Goal: Information Seeking & Learning: Learn about a topic

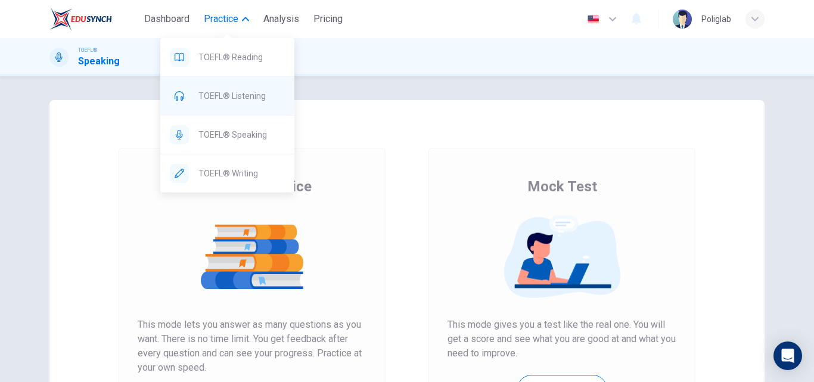
click at [263, 99] on span "TOEFL® Listening" at bounding box center [241, 96] width 86 height 14
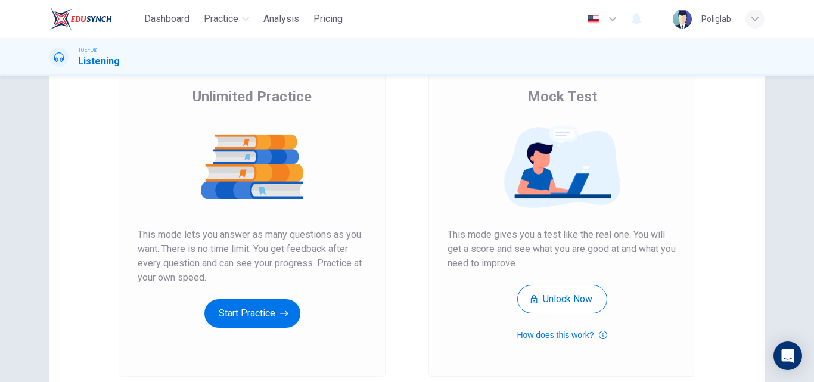
scroll to position [179, 0]
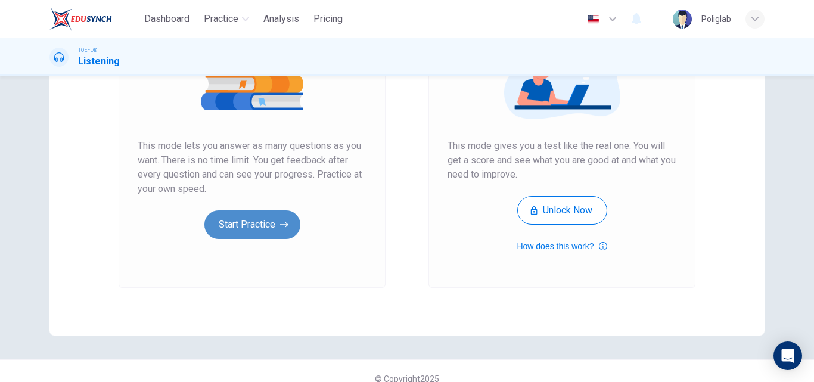
click at [254, 217] on button "Start Practice" at bounding box center [252, 224] width 96 height 29
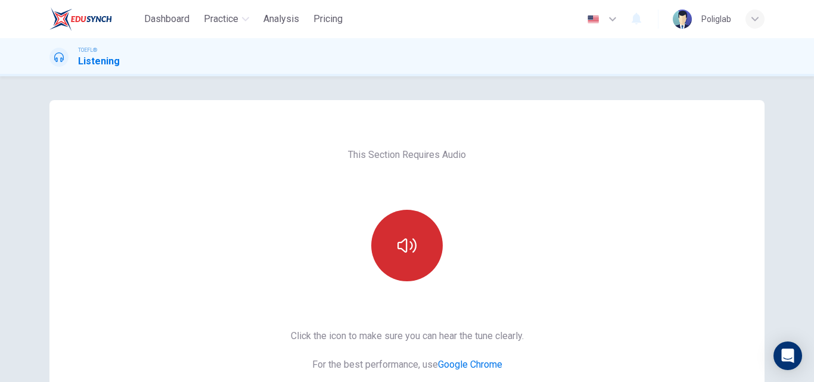
click at [407, 216] on button "button" at bounding box center [406, 245] width 71 height 71
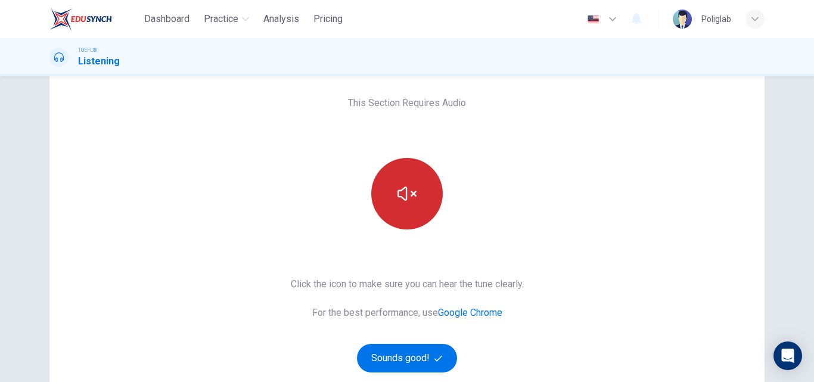
scroll to position [119, 0]
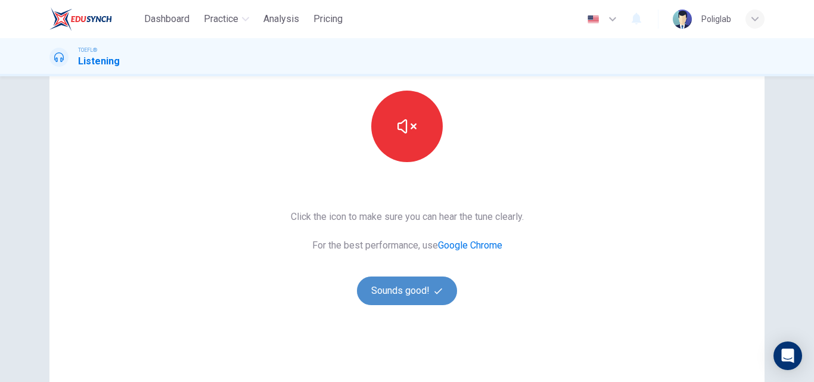
click at [401, 292] on button "Sounds good!" at bounding box center [407, 290] width 100 height 29
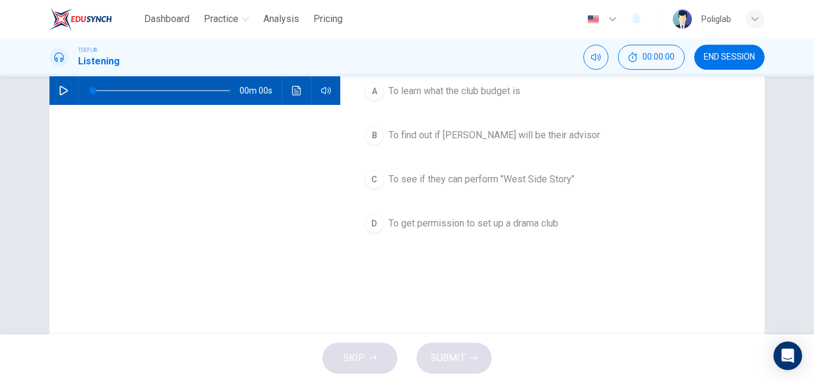
scroll to position [0, 0]
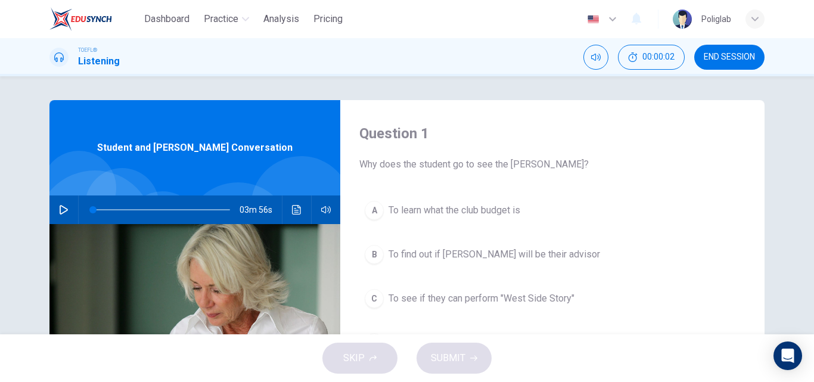
click at [63, 212] on icon "button" at bounding box center [64, 210] width 10 height 10
click at [720, 193] on div "Question 1 Why does the student go to see the [PERSON_NAME]? A To learn what th…" at bounding box center [552, 307] width 424 height 414
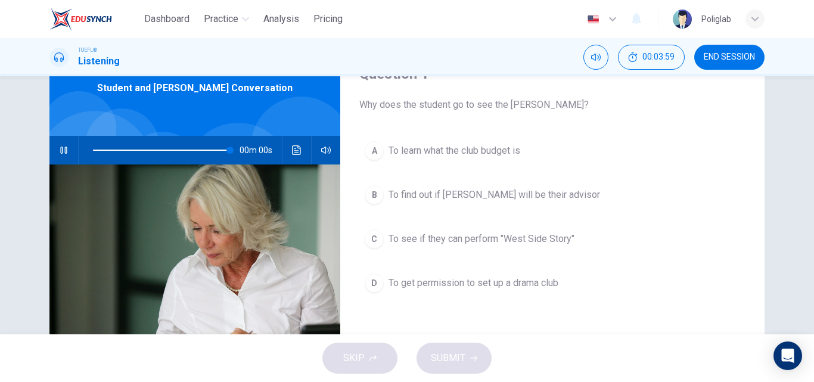
type input "0"
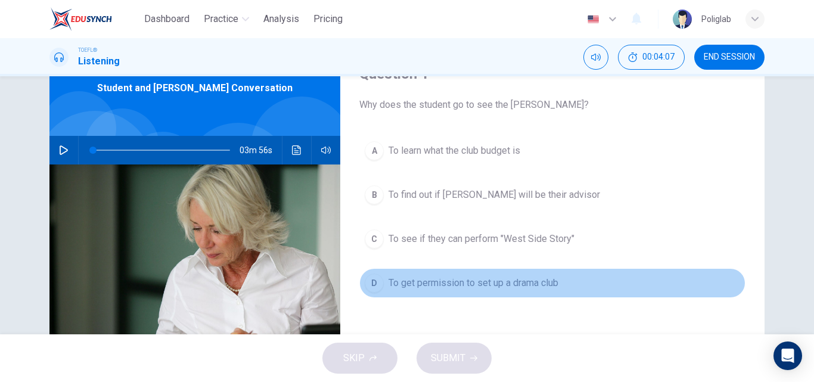
click at [510, 285] on span "To get permission to set up a drama club" at bounding box center [473, 283] width 170 height 14
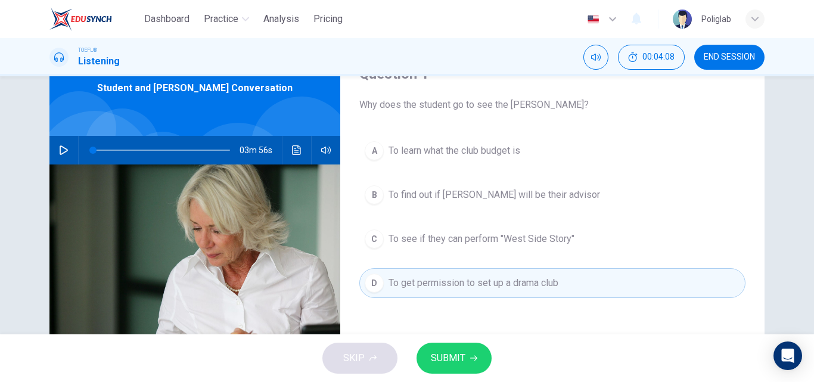
click at [472, 357] on icon "button" at bounding box center [473, 357] width 7 height 7
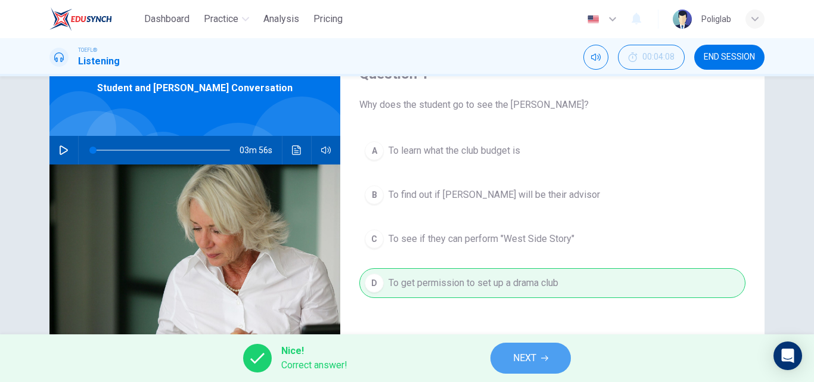
click at [532, 357] on span "NEXT" at bounding box center [524, 358] width 23 height 17
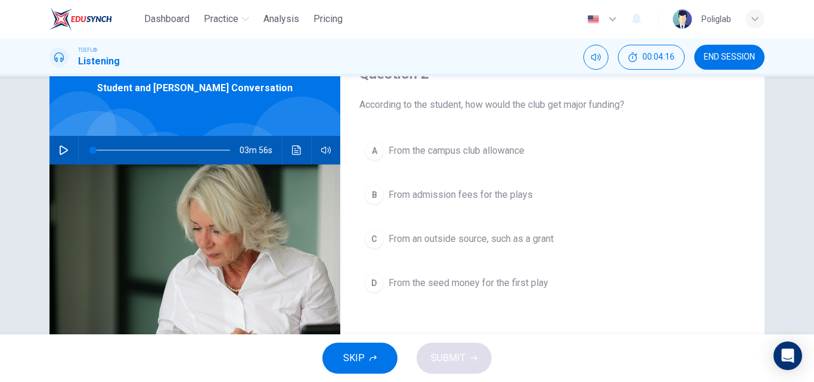
click at [503, 197] on span "From admission fees for the plays" at bounding box center [460, 195] width 144 height 14
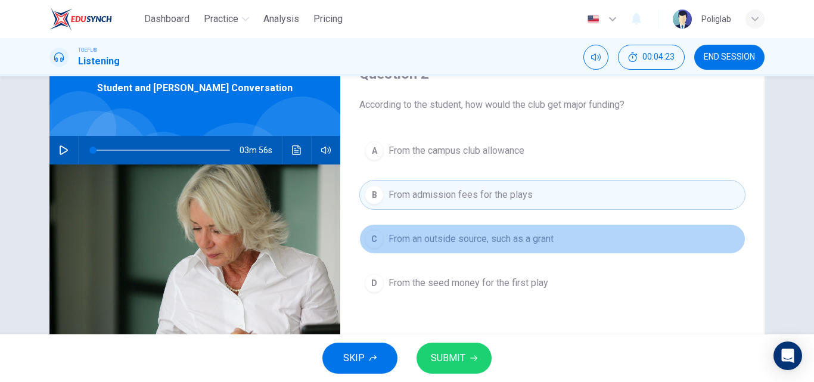
click at [502, 242] on span "From an outside source, such as a grant" at bounding box center [470, 239] width 165 height 14
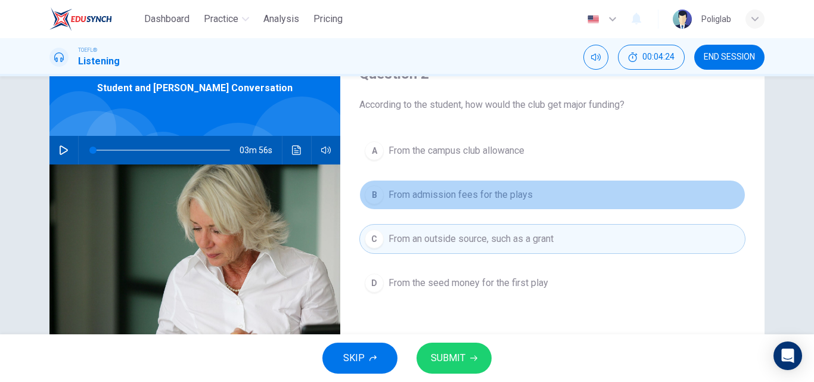
click at [500, 185] on button "B From admission fees for the plays" at bounding box center [552, 195] width 386 height 30
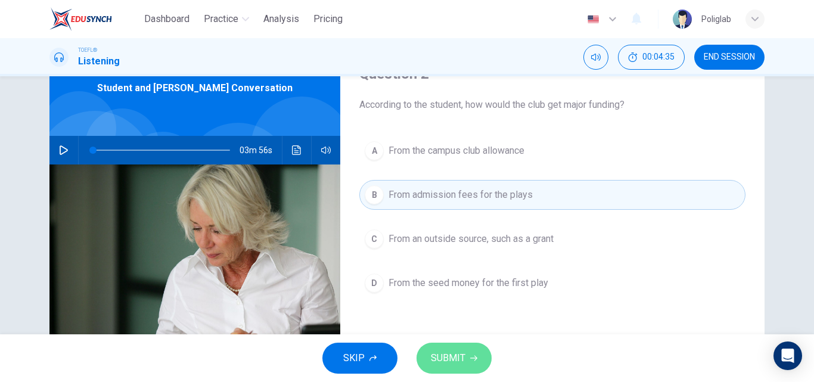
click at [457, 358] on span "SUBMIT" at bounding box center [448, 358] width 35 height 17
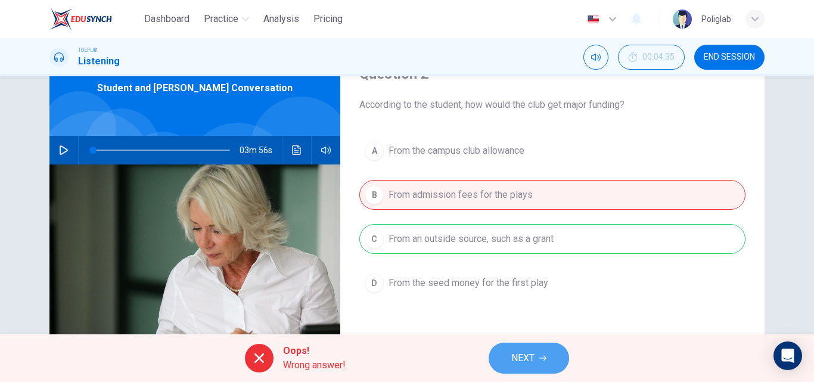
click at [528, 347] on button "NEXT" at bounding box center [528, 357] width 80 height 31
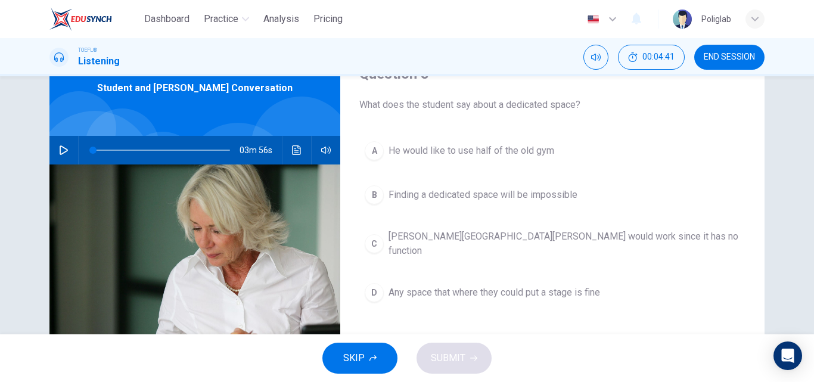
click at [484, 157] on span "He would like to use half of the old gym" at bounding box center [471, 151] width 166 height 14
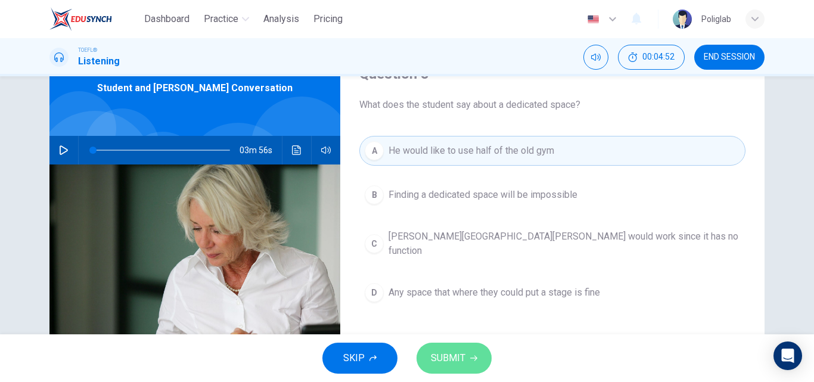
click at [475, 356] on icon "button" at bounding box center [473, 357] width 7 height 7
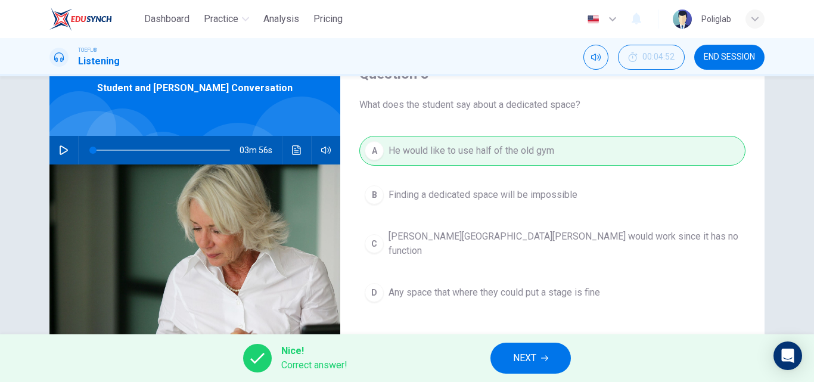
click at [522, 348] on button "NEXT" at bounding box center [530, 357] width 80 height 31
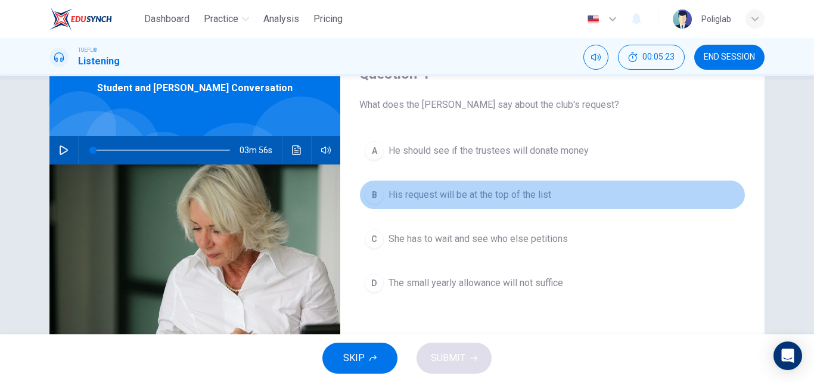
click at [485, 200] on span "His request will be at the top of the list" at bounding box center [469, 195] width 163 height 14
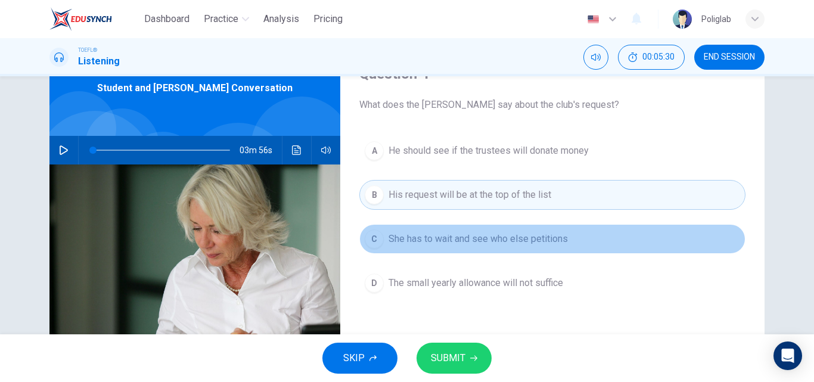
click at [501, 241] on span "She has to wait and see who else petitions" at bounding box center [477, 239] width 179 height 14
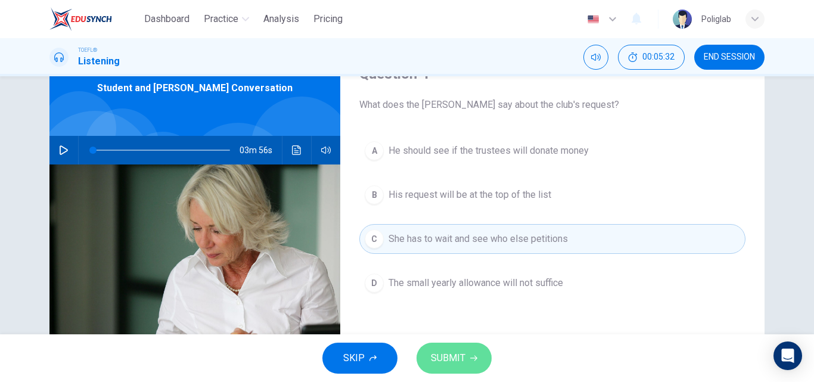
click at [454, 354] on span "SUBMIT" at bounding box center [448, 358] width 35 height 17
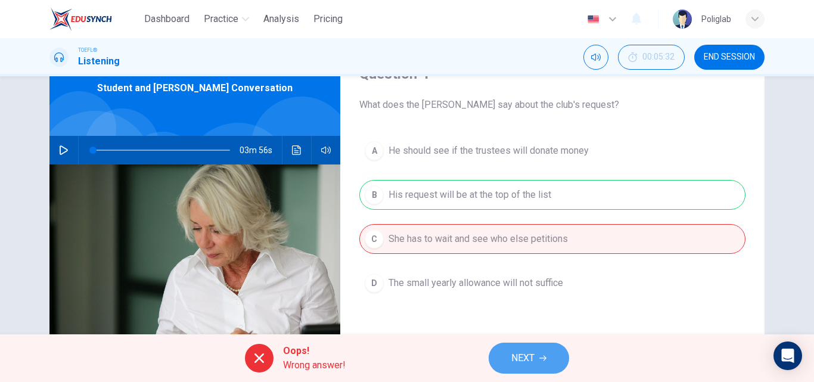
click at [543, 349] on button "NEXT" at bounding box center [528, 357] width 80 height 31
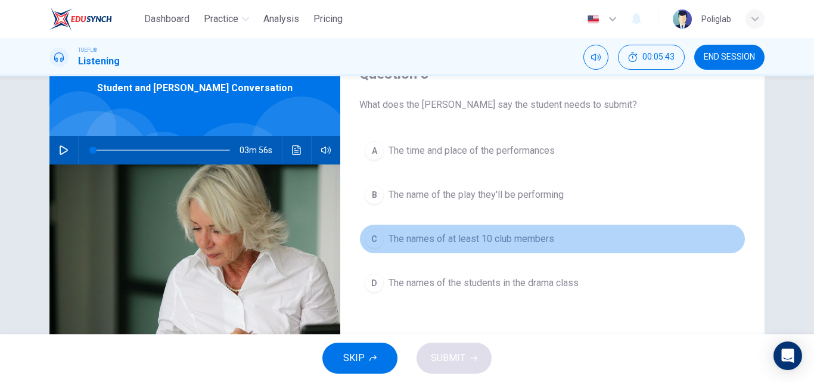
click at [538, 245] on span "The names of at least 10 club members" at bounding box center [471, 239] width 166 height 14
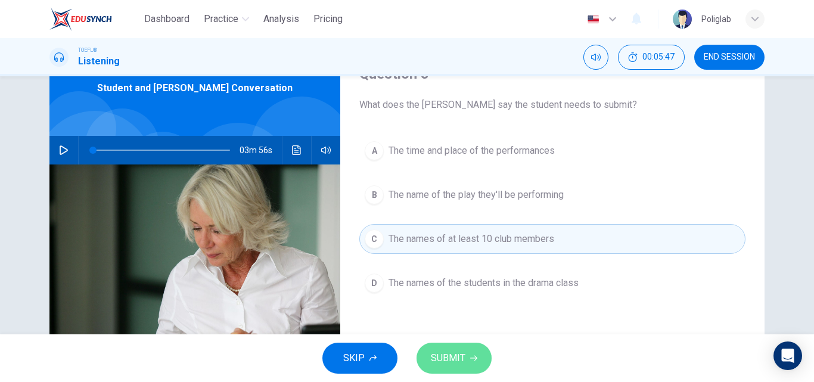
click at [479, 351] on button "SUBMIT" at bounding box center [453, 357] width 75 height 31
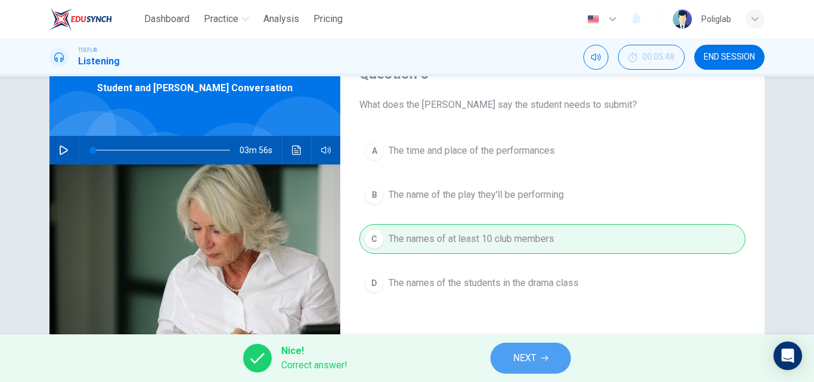
click at [546, 351] on button "NEXT" at bounding box center [530, 357] width 80 height 31
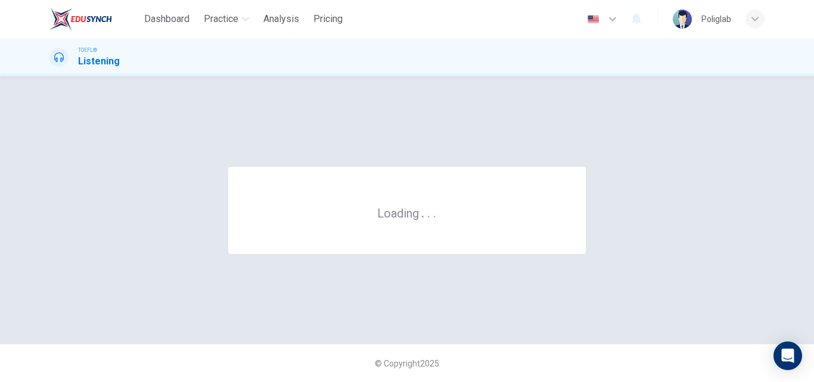
scroll to position [0, 0]
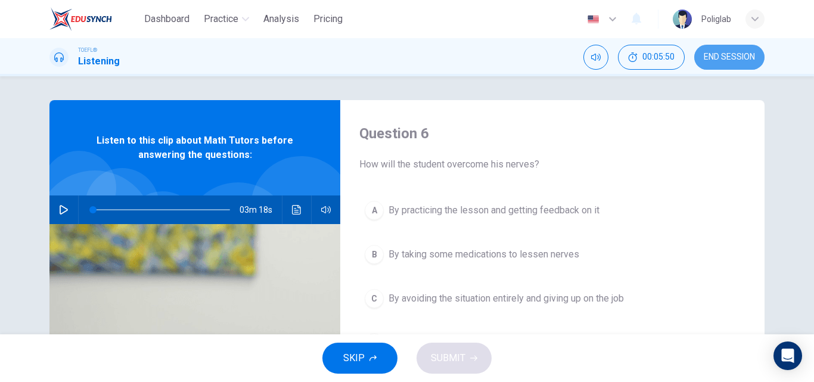
click at [722, 63] on button "END SESSION" at bounding box center [729, 57] width 70 height 25
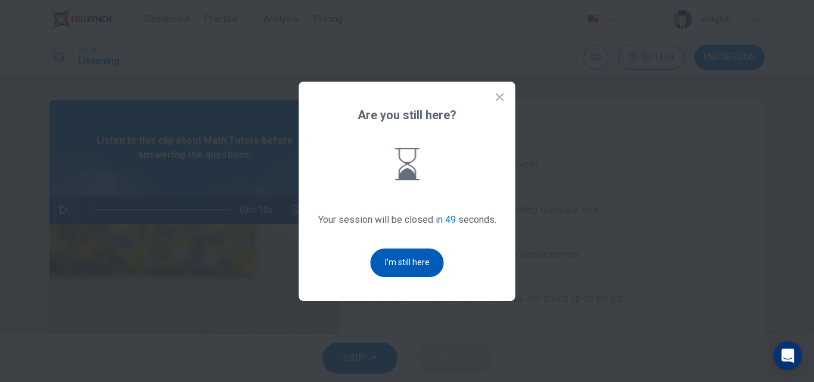
click at [417, 253] on button "I'm still here" at bounding box center [406, 262] width 73 height 29
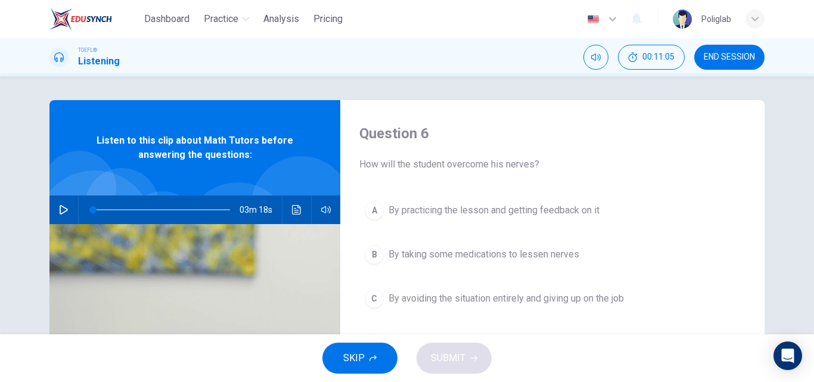
click at [59, 211] on icon "button" at bounding box center [64, 210] width 10 height 10
click at [775, 267] on div "Question 6 How will the student overcome his nerves? A By practicing the lesson…" at bounding box center [406, 307] width 753 height 414
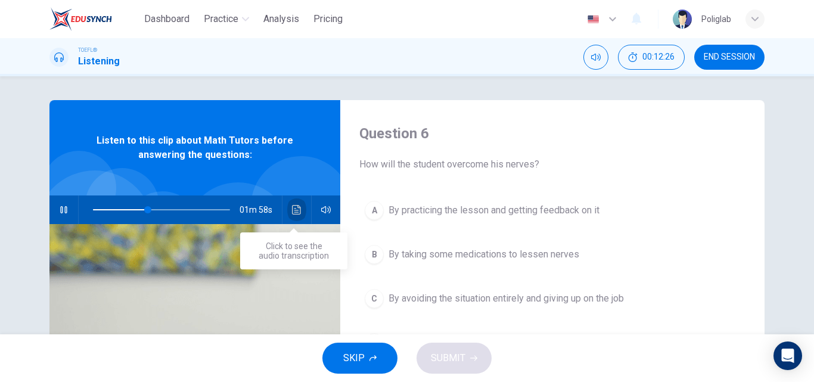
click at [295, 213] on icon "Click to see the audio transcription" at bounding box center [297, 210] width 10 height 10
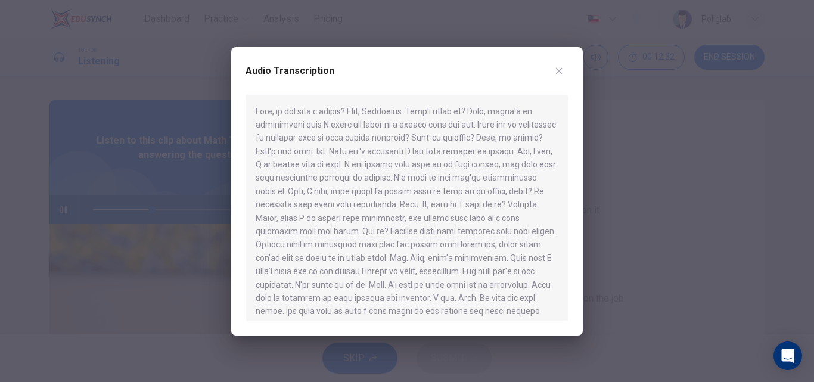
drag, startPoint x: 568, startPoint y: 143, endPoint x: 566, endPoint y: 155, distance: 12.0
click at [566, 155] on div at bounding box center [406, 208] width 323 height 226
click at [560, 70] on icon "button" at bounding box center [559, 71] width 10 height 10
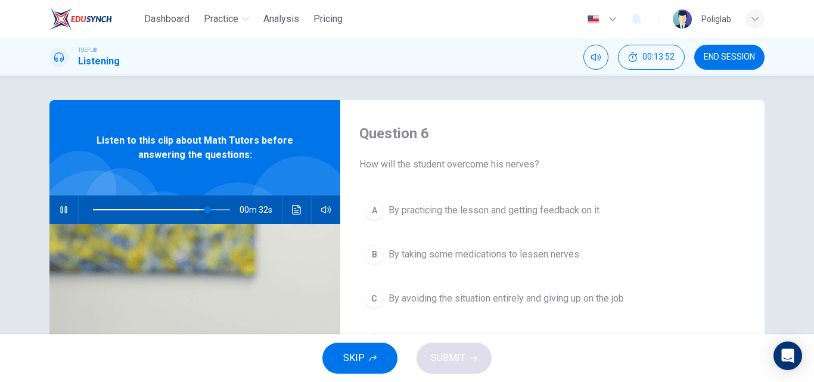
click at [204, 209] on span at bounding box center [207, 209] width 7 height 7
click at [197, 210] on span at bounding box center [200, 209] width 7 height 7
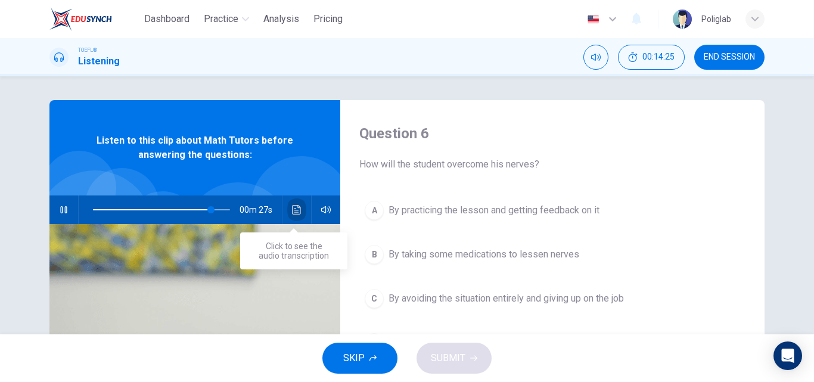
click at [294, 211] on icon "Click to see the audio transcription" at bounding box center [297, 210] width 10 height 10
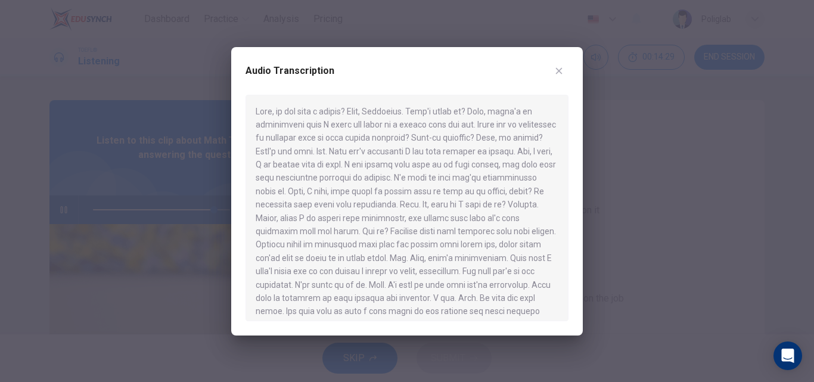
drag, startPoint x: 373, startPoint y: 207, endPoint x: 496, endPoint y: 207, distance: 122.1
click at [497, 205] on div at bounding box center [406, 208] width 323 height 226
drag, startPoint x: 423, startPoint y: 246, endPoint x: 537, endPoint y: 240, distance: 113.9
click at [537, 240] on div at bounding box center [406, 208] width 323 height 226
click at [559, 68] on icon "button" at bounding box center [559, 71] width 10 height 10
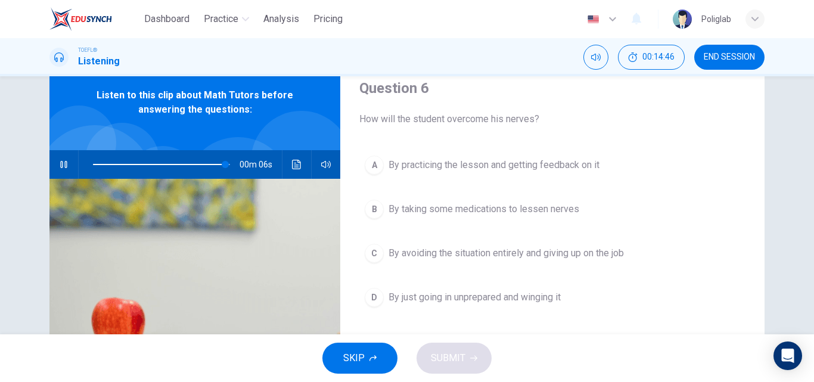
scroll to position [60, 0]
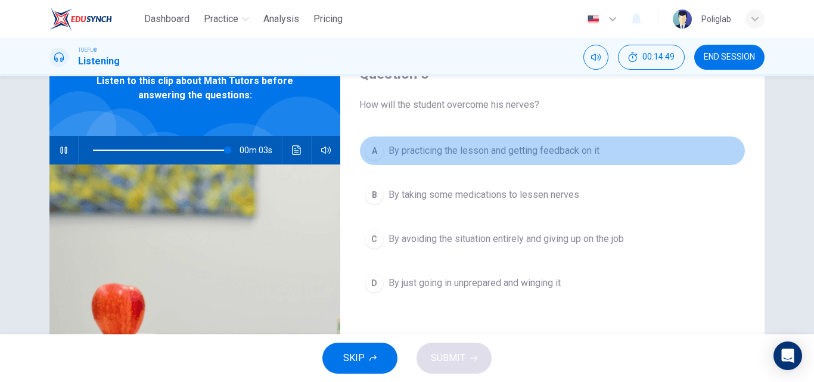
click at [532, 149] on span "By practicing the lesson and getting feedback on it" at bounding box center [493, 151] width 211 height 14
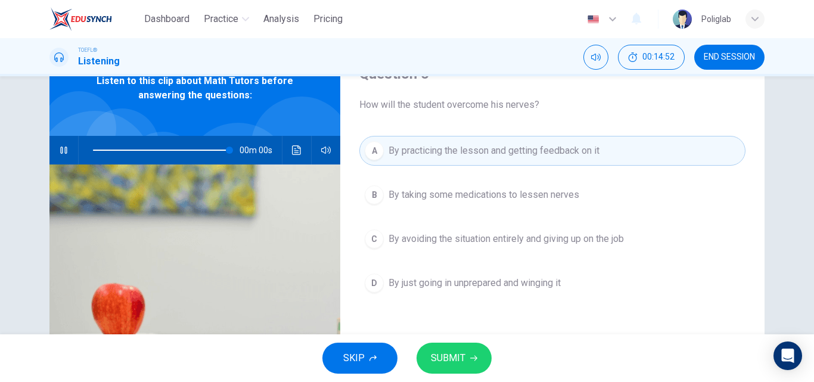
type input "0"
click at [462, 359] on span "SUBMIT" at bounding box center [448, 358] width 35 height 17
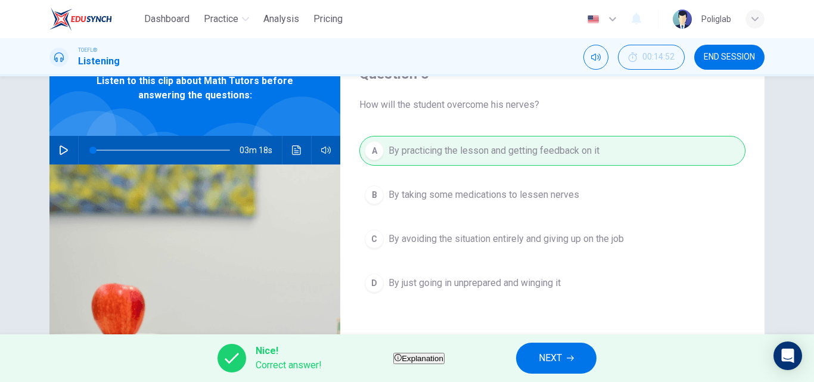
click at [560, 347] on button "NEXT" at bounding box center [556, 357] width 80 height 31
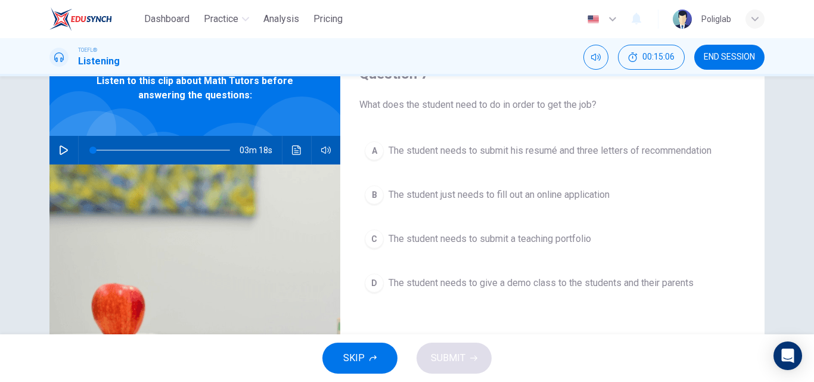
click at [543, 279] on span "The student needs to give a demo class to the students and their parents" at bounding box center [540, 283] width 305 height 14
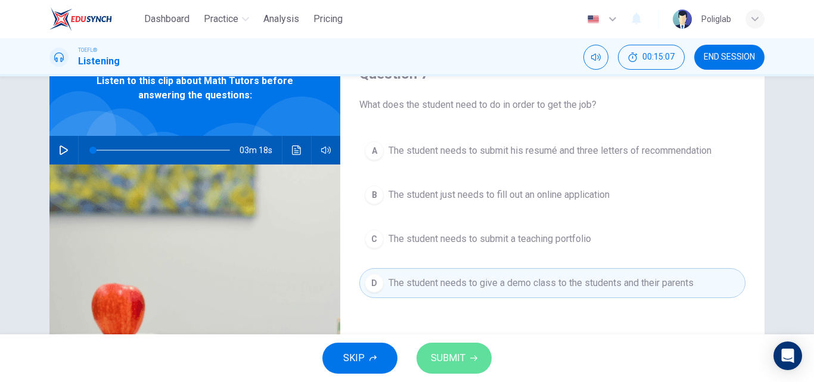
click at [470, 351] on button "SUBMIT" at bounding box center [453, 357] width 75 height 31
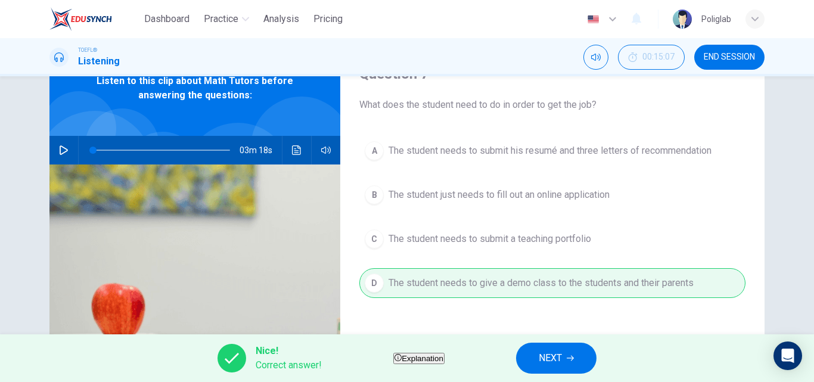
click at [562, 354] on span "NEXT" at bounding box center [549, 358] width 23 height 17
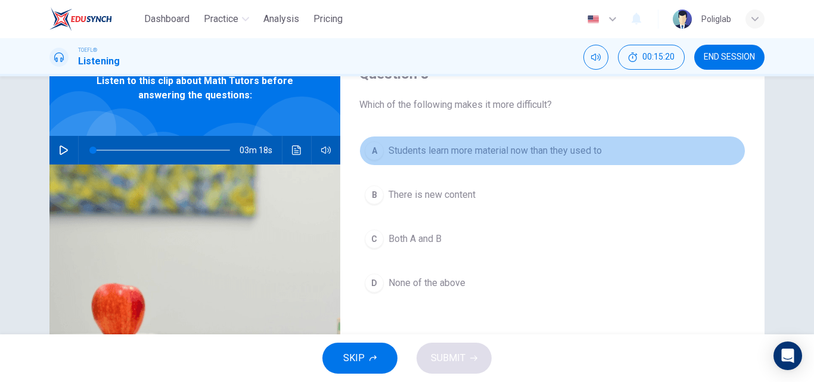
click at [501, 150] on span "Students learn more material now than they used to" at bounding box center [494, 151] width 213 height 14
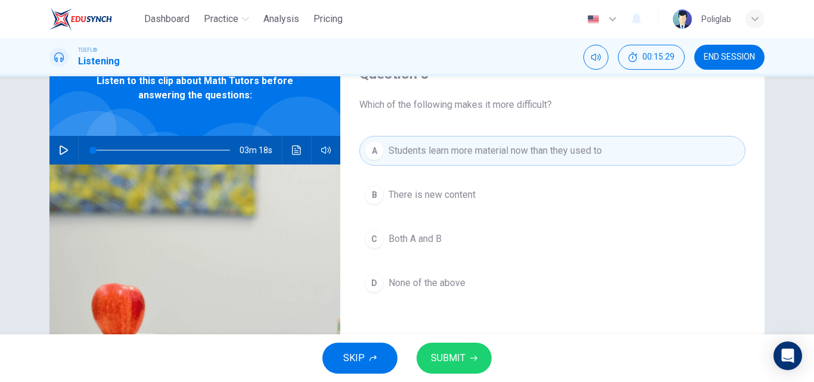
click at [449, 346] on button "SUBMIT" at bounding box center [453, 357] width 75 height 31
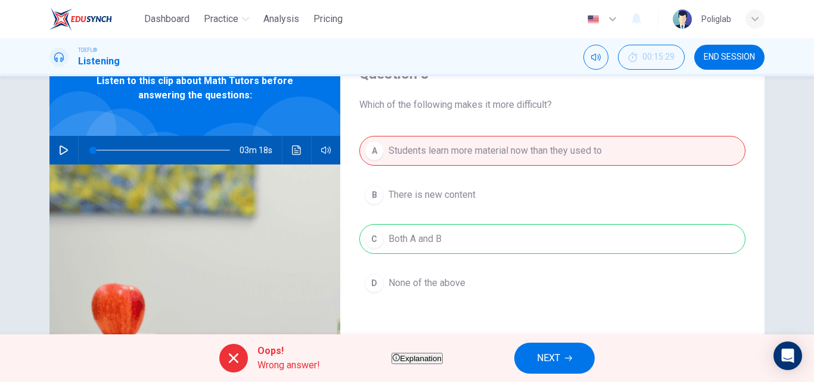
click at [560, 350] on span "NEXT" at bounding box center [548, 358] width 23 height 17
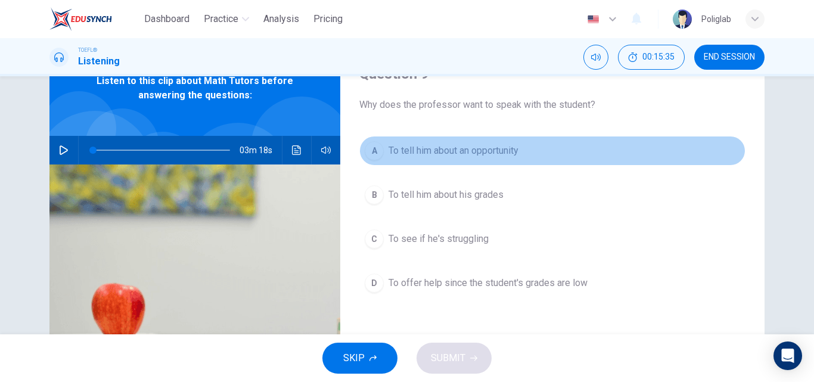
click at [450, 151] on span "To tell him about an opportunity" at bounding box center [453, 151] width 130 height 14
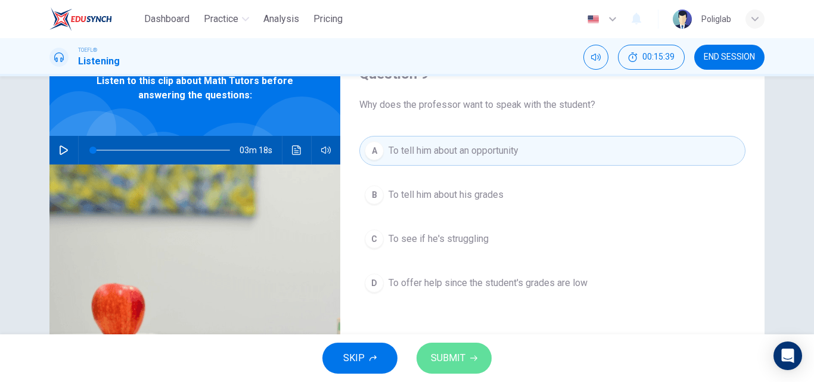
click at [466, 350] on button "SUBMIT" at bounding box center [453, 357] width 75 height 31
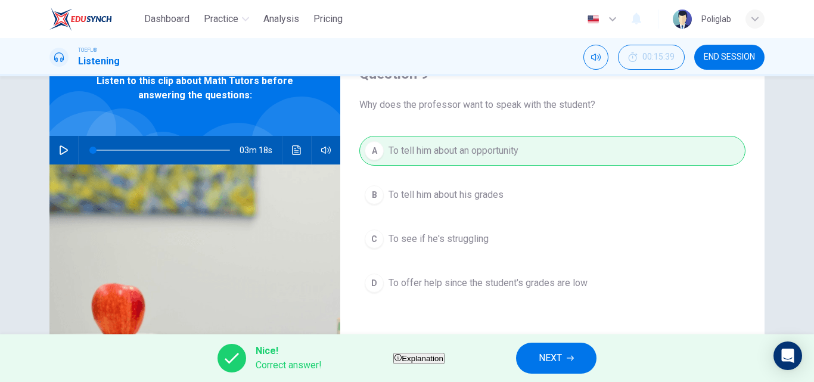
click at [559, 353] on button "NEXT" at bounding box center [556, 357] width 80 height 31
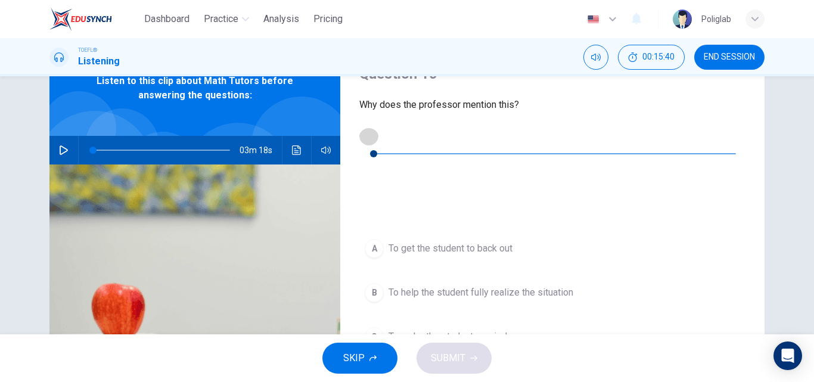
click at [366, 139] on icon "button" at bounding box center [369, 136] width 10 height 10
drag, startPoint x: 419, startPoint y: 138, endPoint x: 373, endPoint y: 140, distance: 45.9
click at [373, 140] on div "00m 11s" at bounding box center [552, 167] width 386 height 83
drag, startPoint x: 408, startPoint y: 136, endPoint x: 369, endPoint y: 136, distance: 39.3
click at [370, 136] on div "00m 11s" at bounding box center [552, 167] width 386 height 83
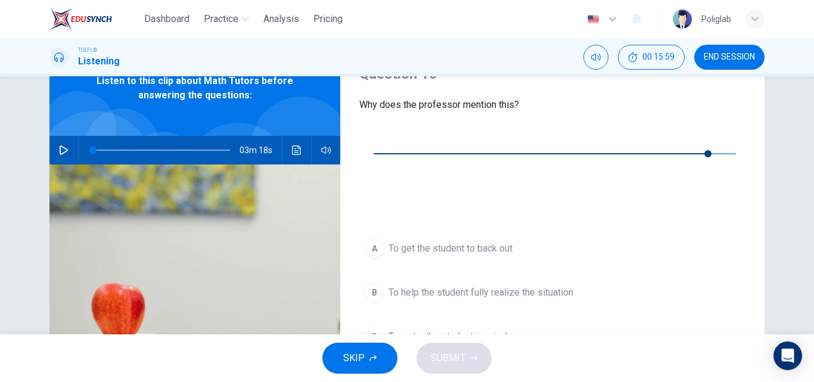
type input "0"
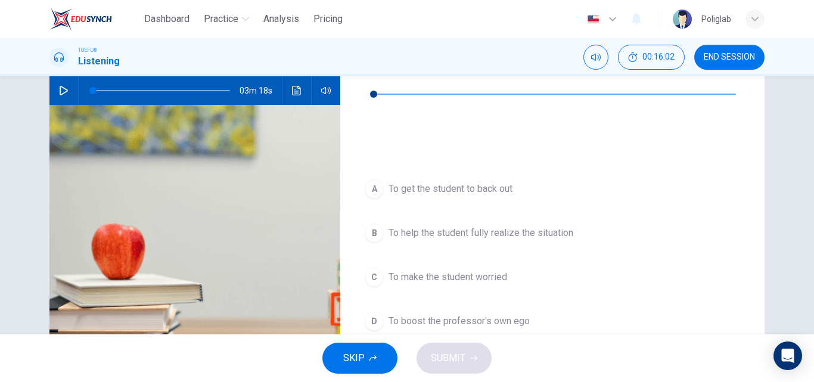
click at [456, 226] on span "To help the student fully realize the situation" at bounding box center [480, 233] width 185 height 14
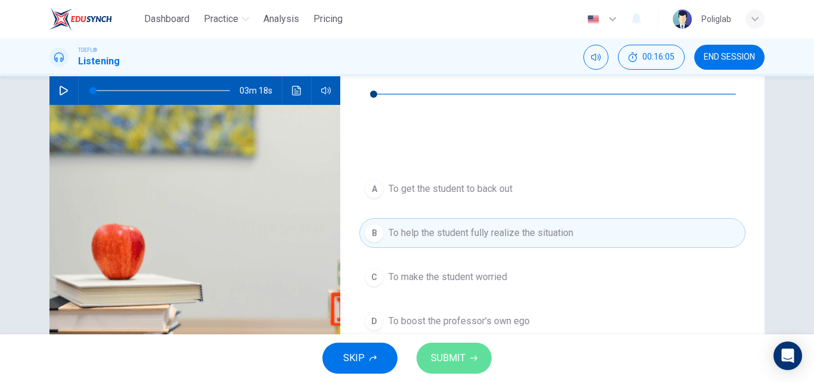
click at [465, 359] on button "SUBMIT" at bounding box center [453, 357] width 75 height 31
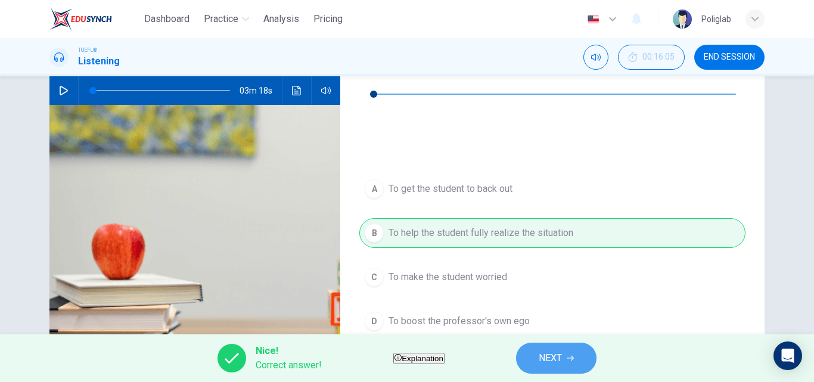
click at [562, 353] on span "NEXT" at bounding box center [549, 358] width 23 height 17
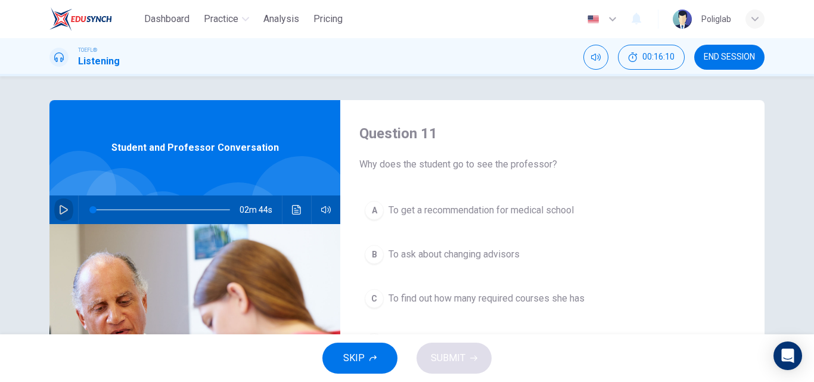
click at [61, 210] on icon "button" at bounding box center [64, 210] width 10 height 10
click at [735, 49] on button "END SESSION" at bounding box center [729, 57] width 70 height 25
